Goal: Navigation & Orientation: Find specific page/section

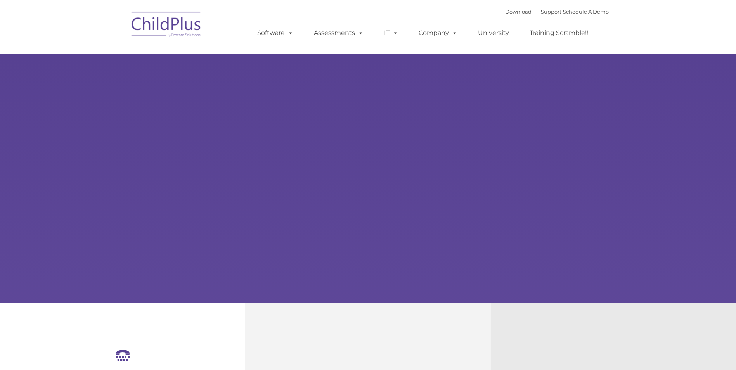
select select "MEDIUM"
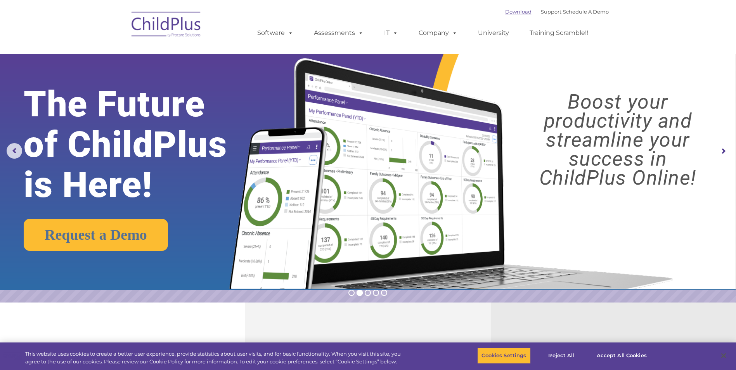
click at [513, 10] on link "Download" at bounding box center [518, 12] width 26 height 6
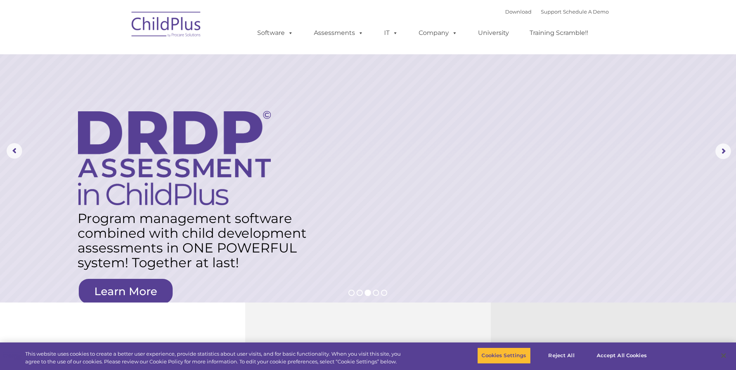
click at [184, 28] on img at bounding box center [167, 25] width 78 height 39
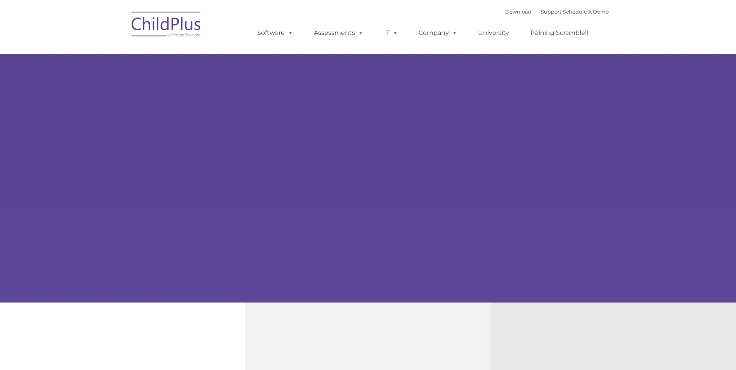
type input ""
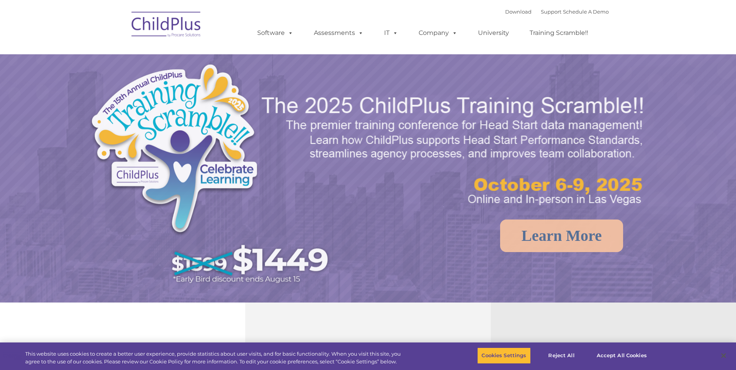
select select "MEDIUM"
